Goal: Task Accomplishment & Management: Use online tool/utility

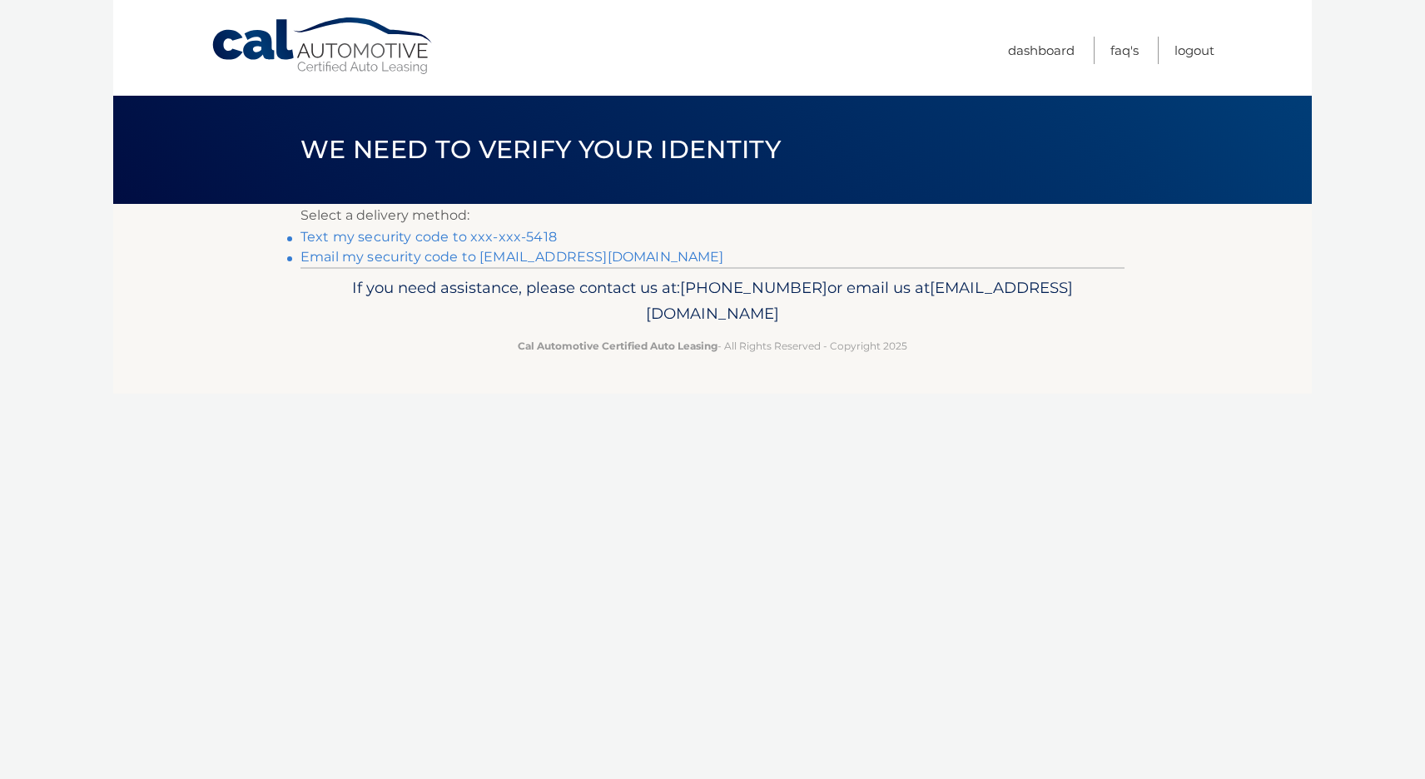
click at [448, 254] on link "Email my security code to t****@cornell.edu" at bounding box center [512, 257] width 424 height 16
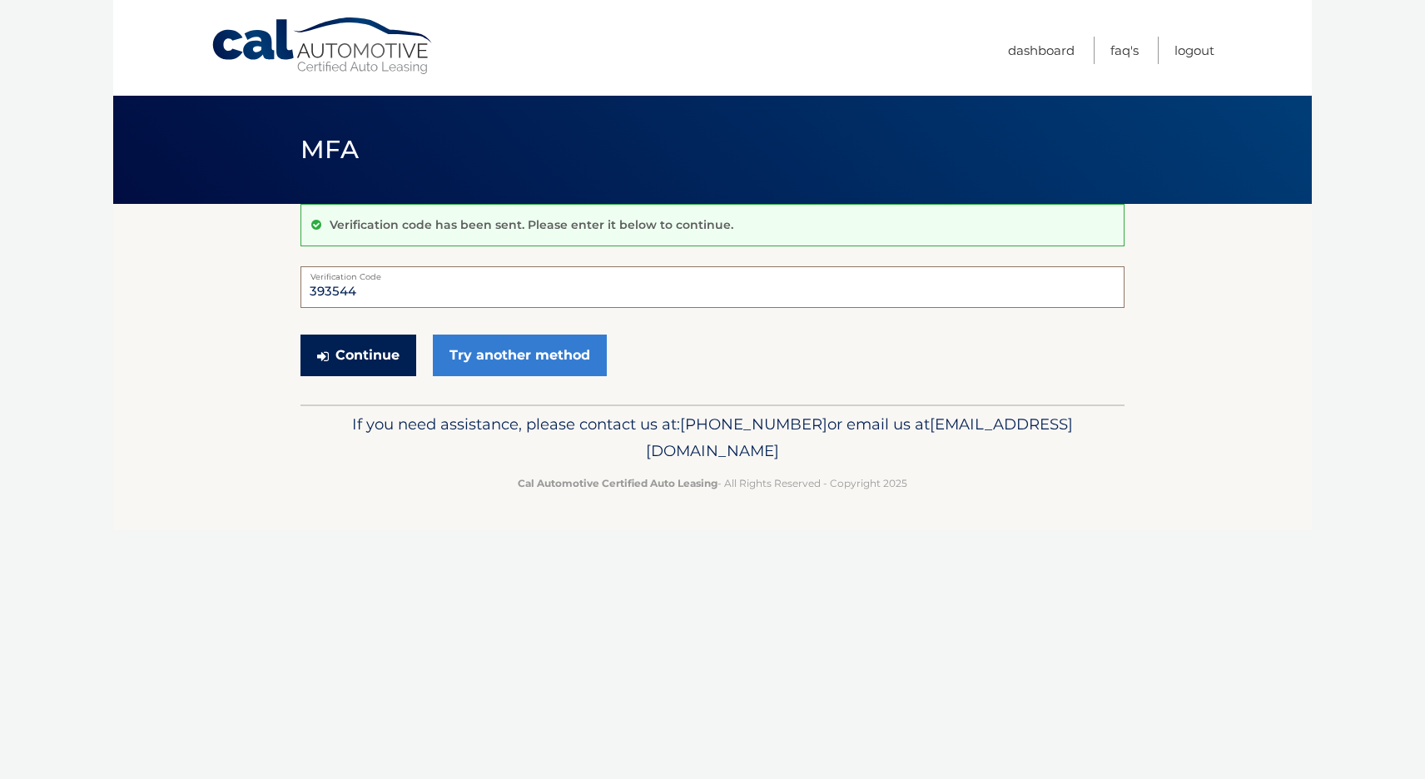
type input "393544"
click at [366, 345] on button "Continue" at bounding box center [358, 356] width 116 height 42
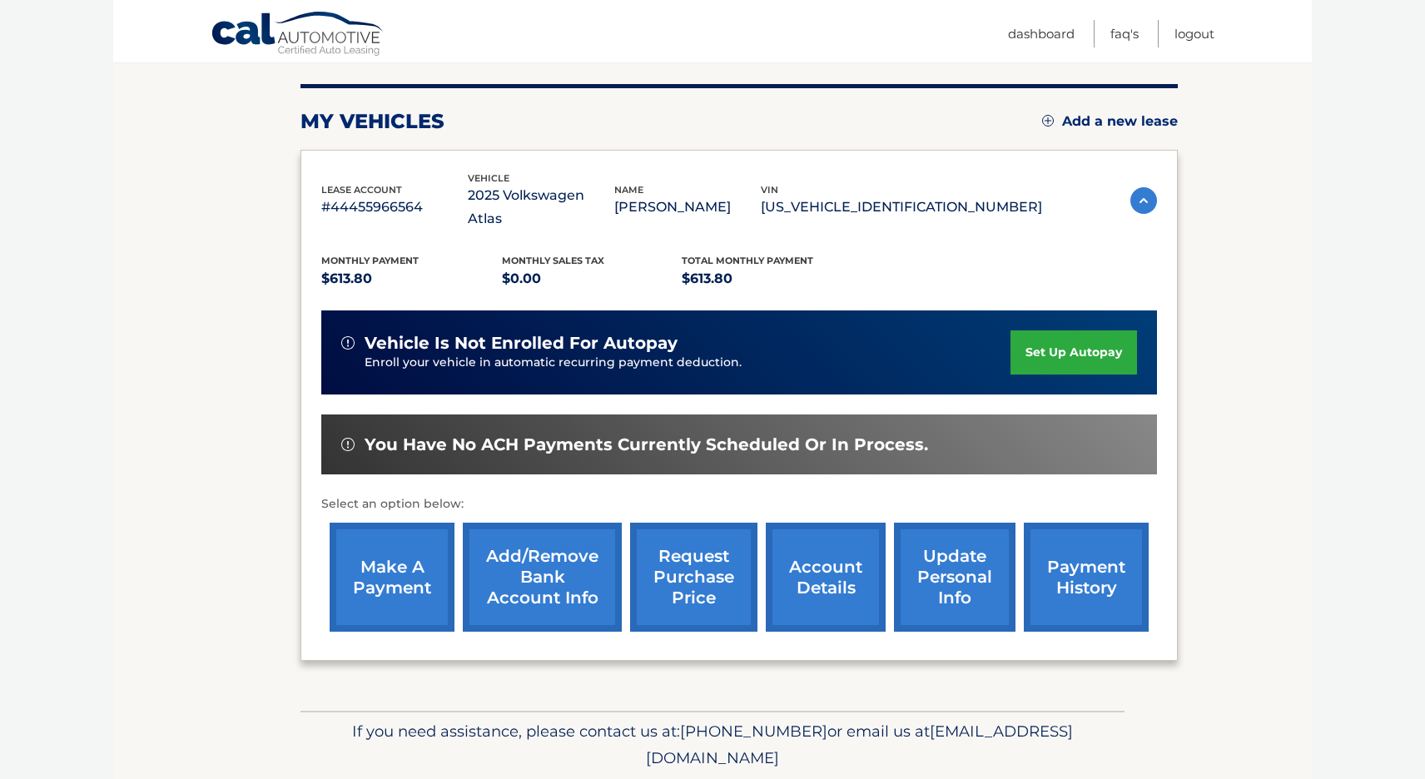
scroll to position [201, 0]
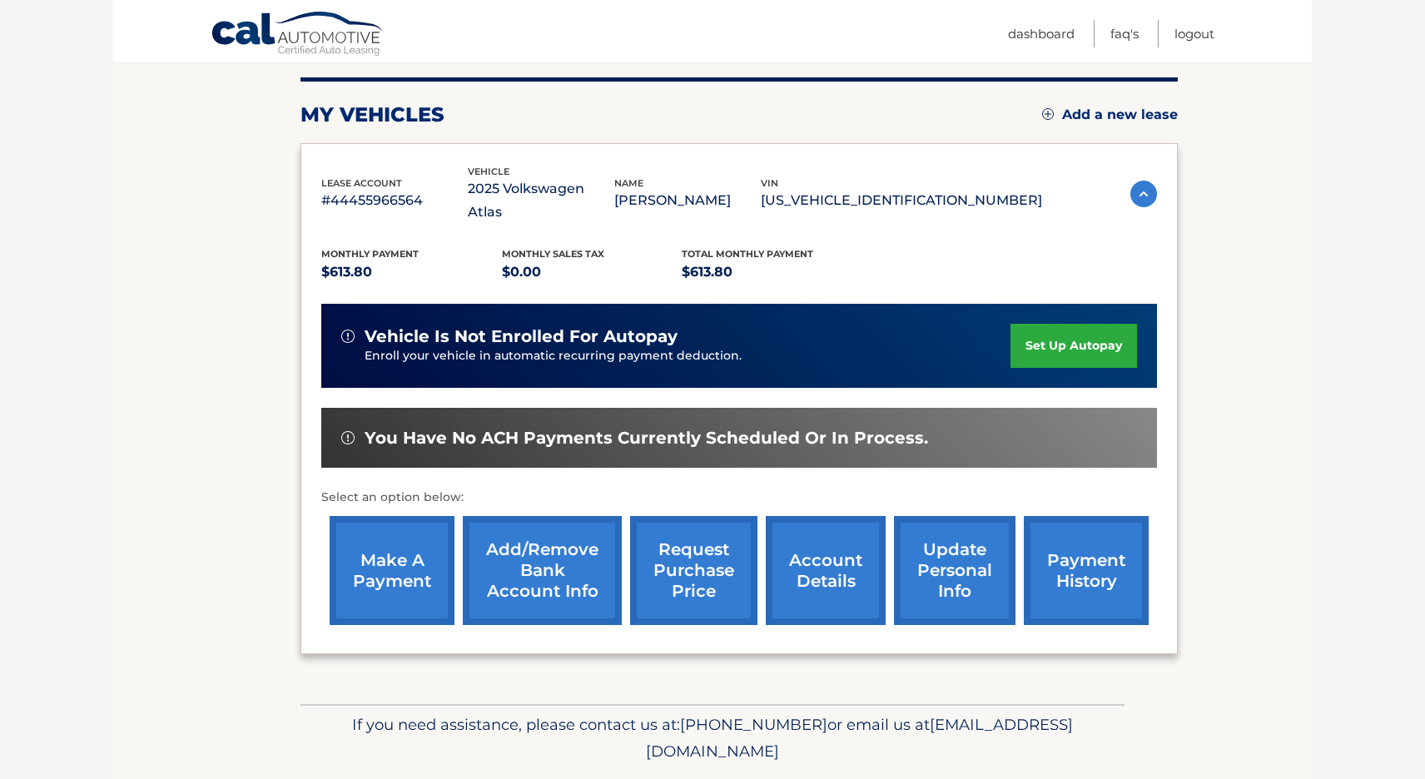
click at [374, 533] on link "make a payment" at bounding box center [392, 570] width 125 height 109
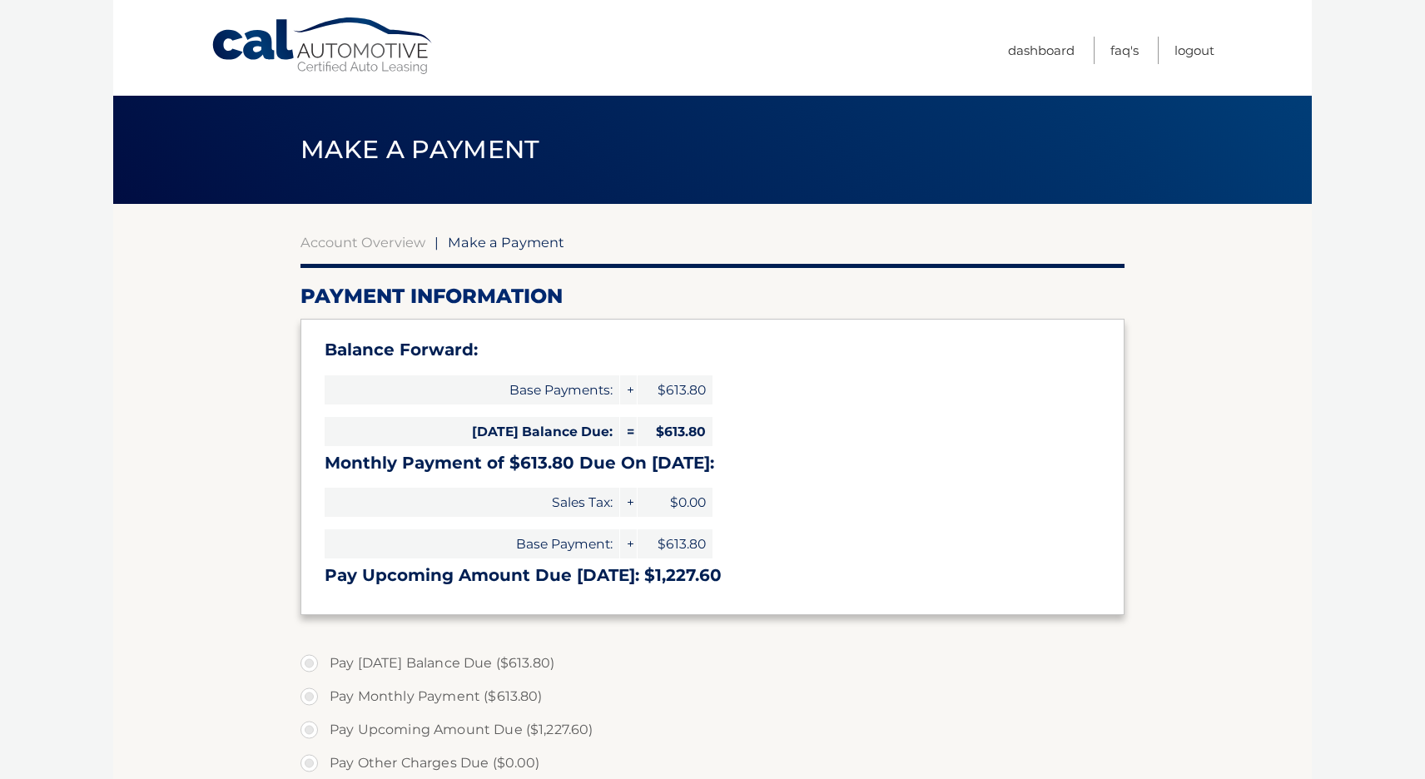
select select "NjNiOWU0MjQtZWQ4ZS00NmIyLWExZjktODk3NTI0NGQ0OWQz"
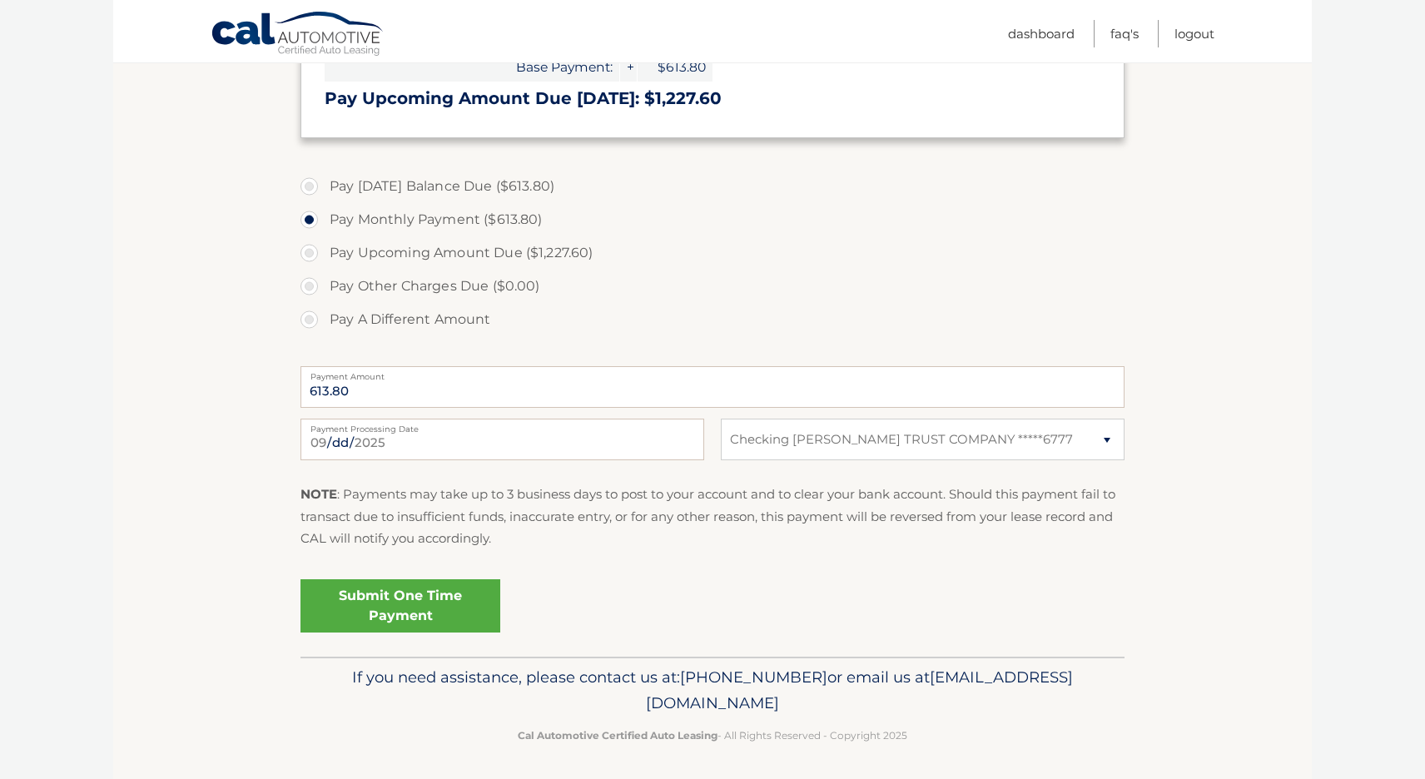
scroll to position [476, 0]
click at [403, 602] on link "Submit One Time Payment" at bounding box center [400, 606] width 200 height 53
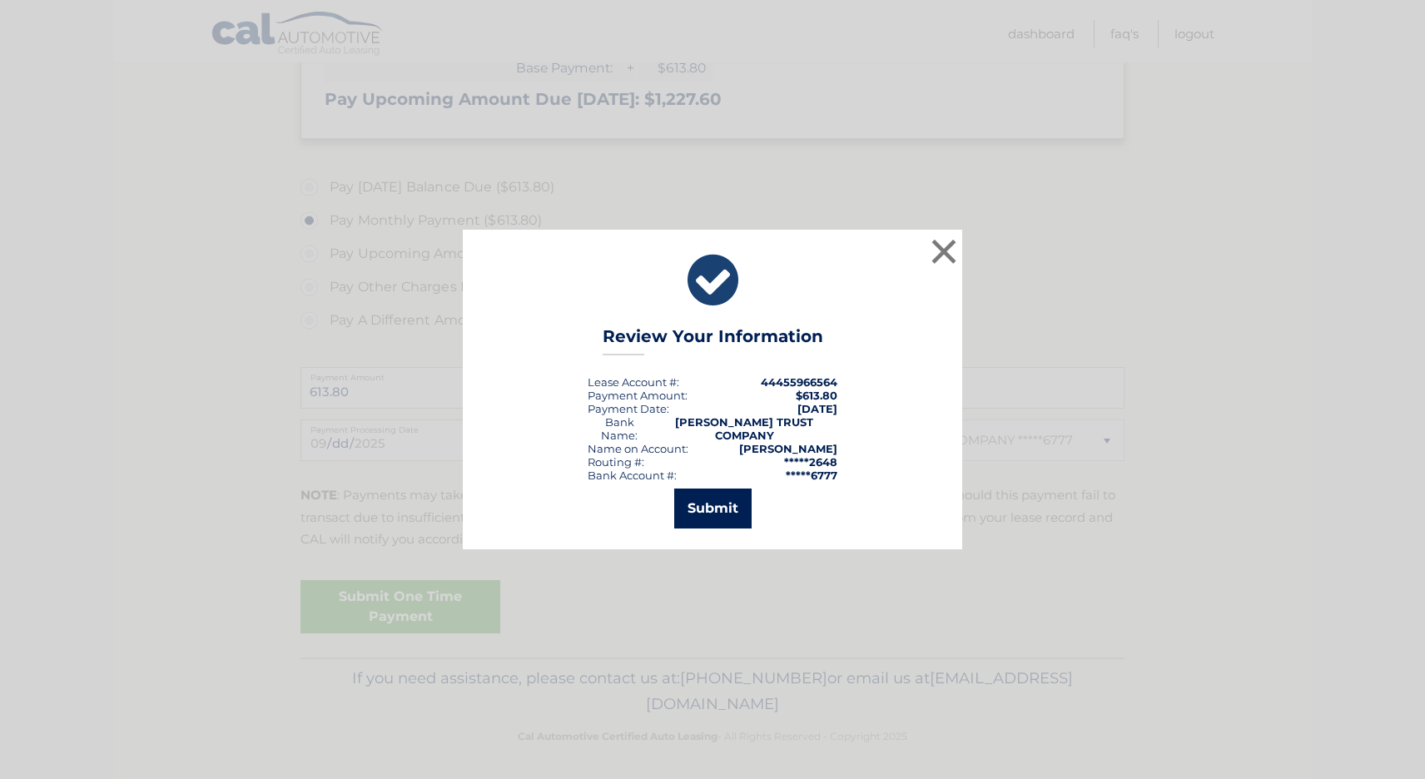
click at [727, 512] on button "Submit" at bounding box center [712, 509] width 77 height 40
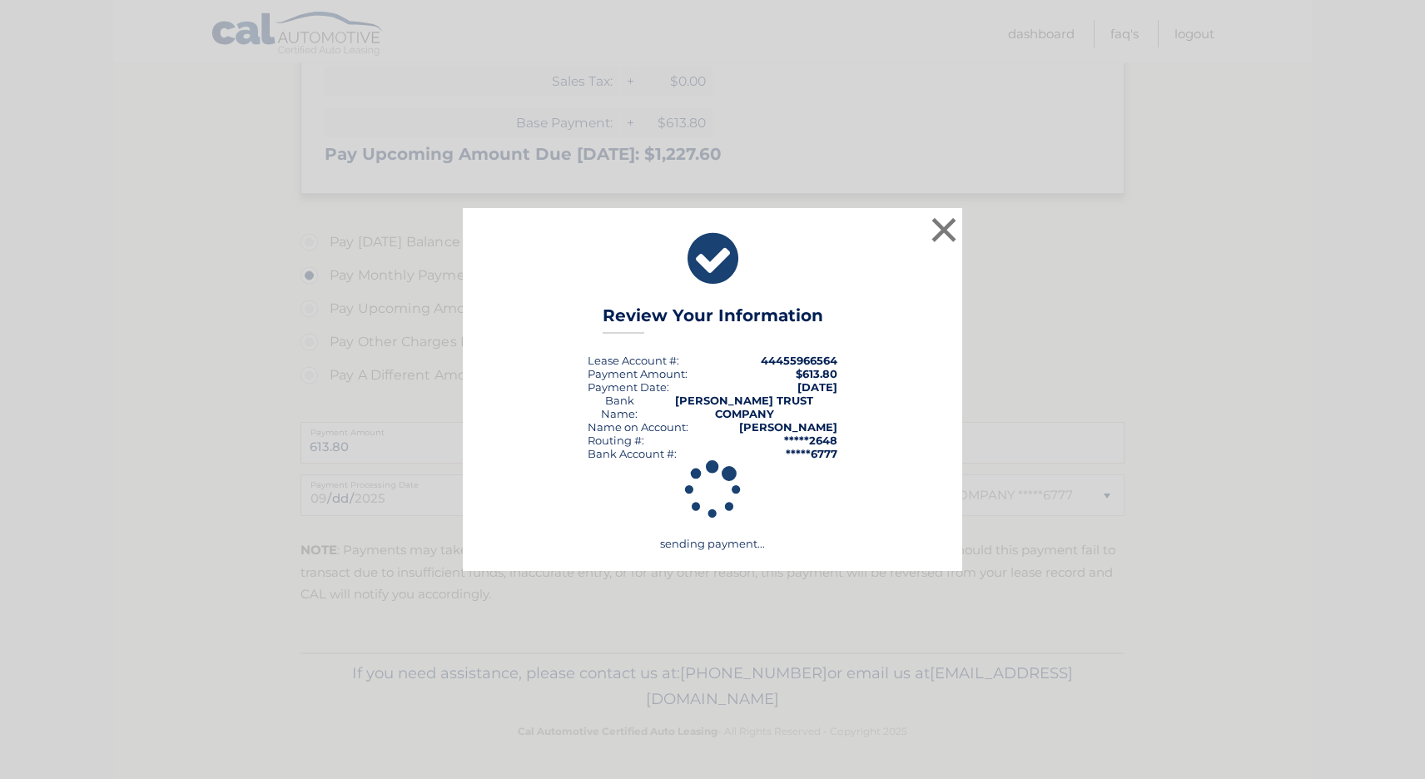
scroll to position [416, 0]
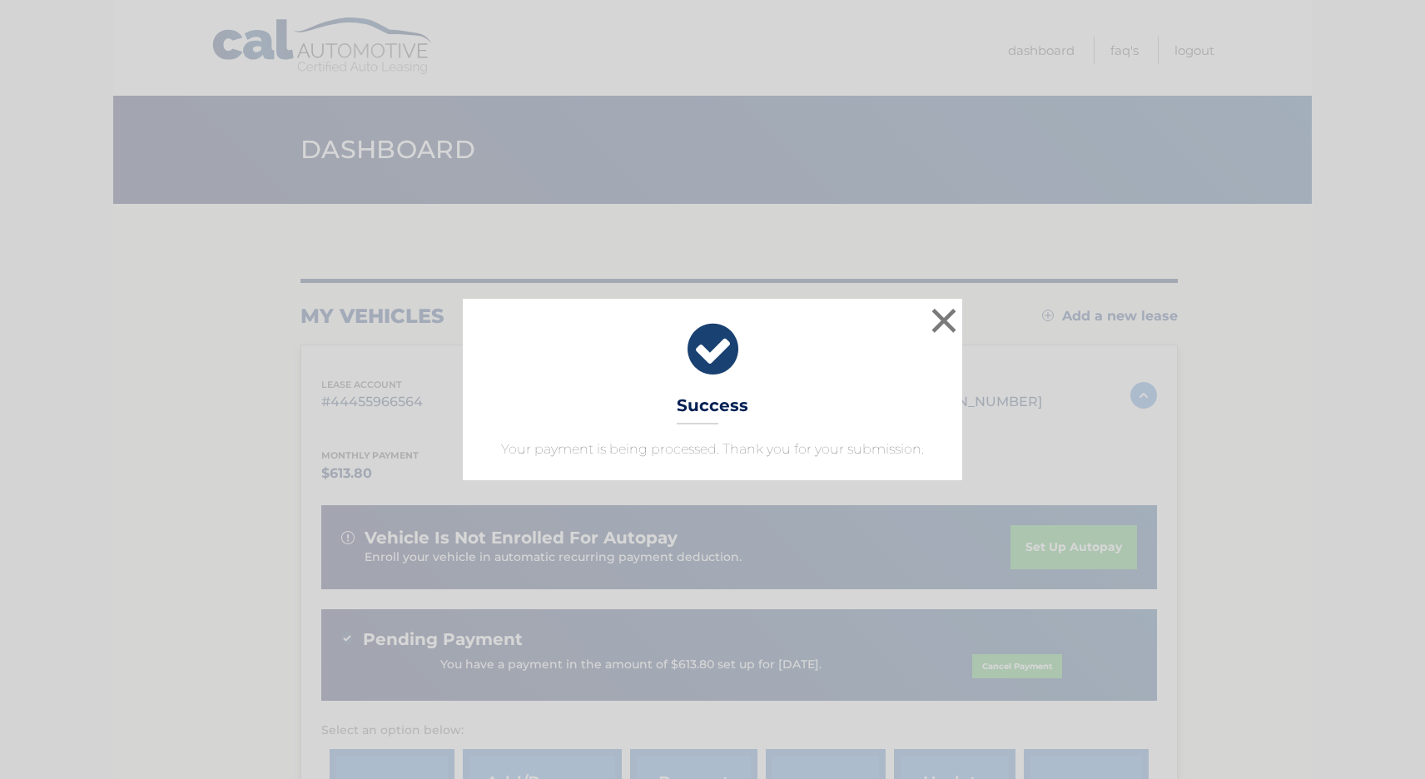
drag, startPoint x: 957, startPoint y: 288, endPoint x: 984, endPoint y: 245, distance: 50.8
click at [984, 245] on div "× Success Your payment is being processed. Thank you for your submission. Loadi…" at bounding box center [712, 389] width 1425 height 779
